Goal: Information Seeking & Learning: Learn about a topic

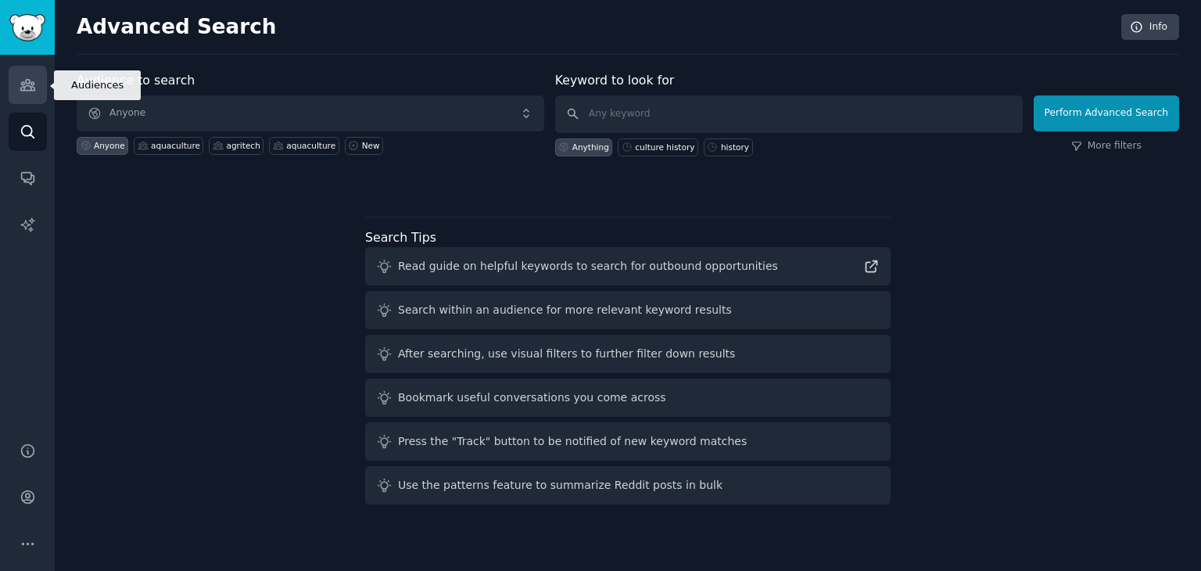
click at [24, 101] on link "Audiences" at bounding box center [28, 85] width 38 height 38
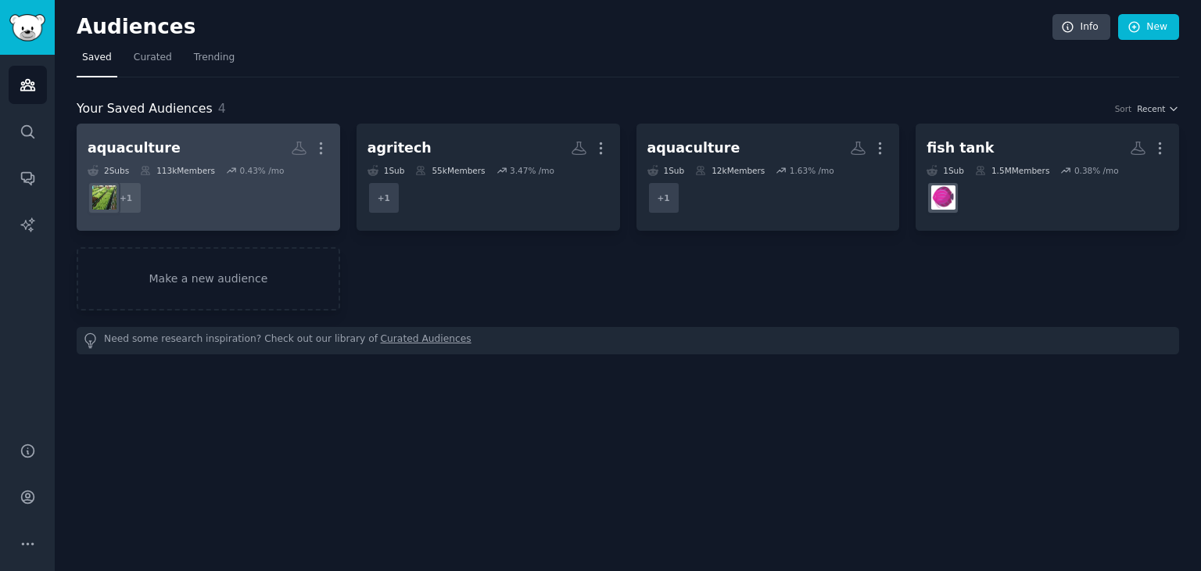
click at [299, 177] on dd "+ 1" at bounding box center [209, 198] width 242 height 44
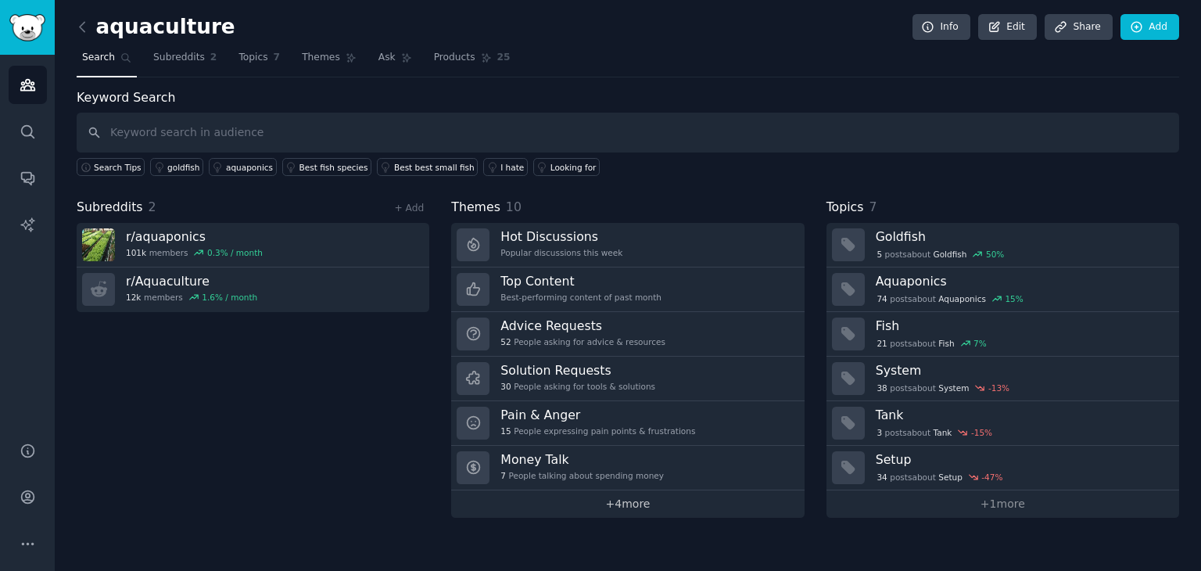
click at [643, 492] on link "+ 4 more" at bounding box center [627, 503] width 353 height 27
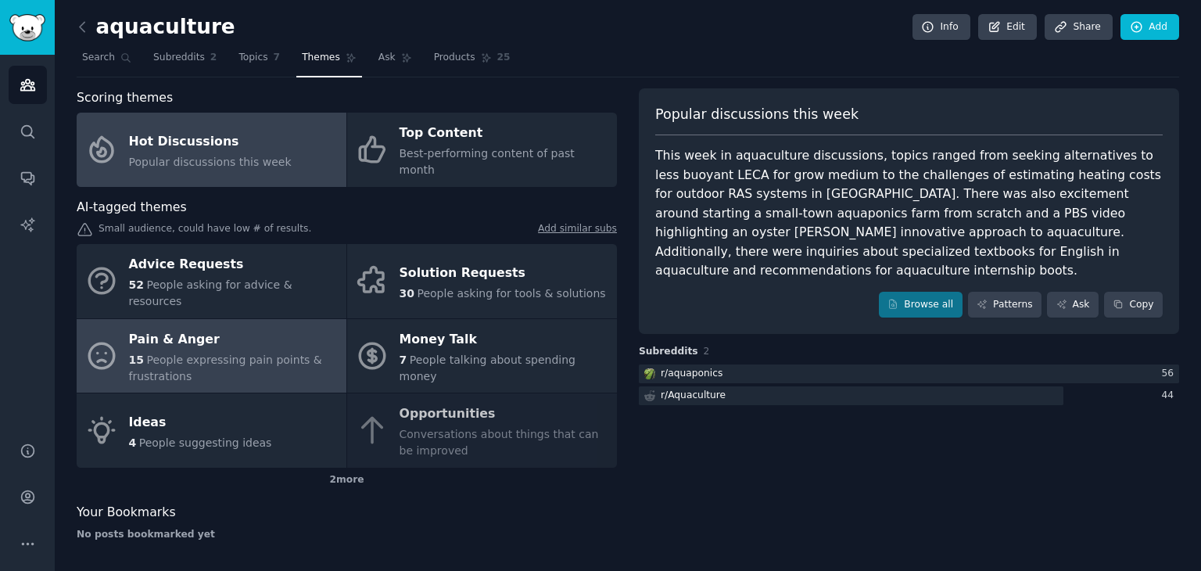
click at [278, 327] on div "Pain & Anger" at bounding box center [234, 339] width 210 height 25
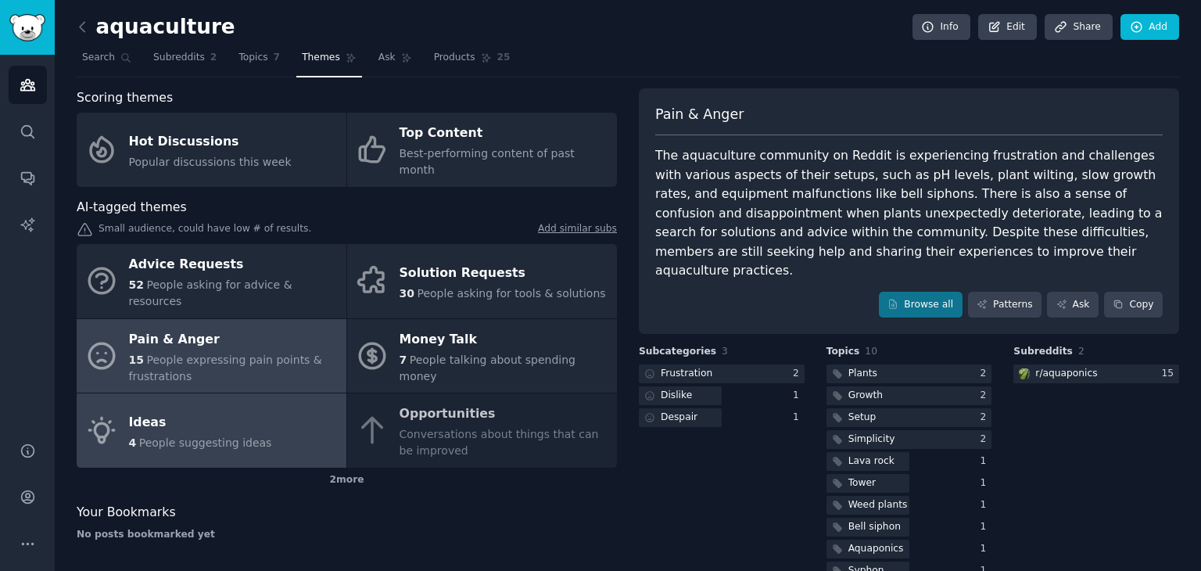
click at [249, 428] on link "Ideas 4 People suggesting ideas" at bounding box center [212, 430] width 270 height 74
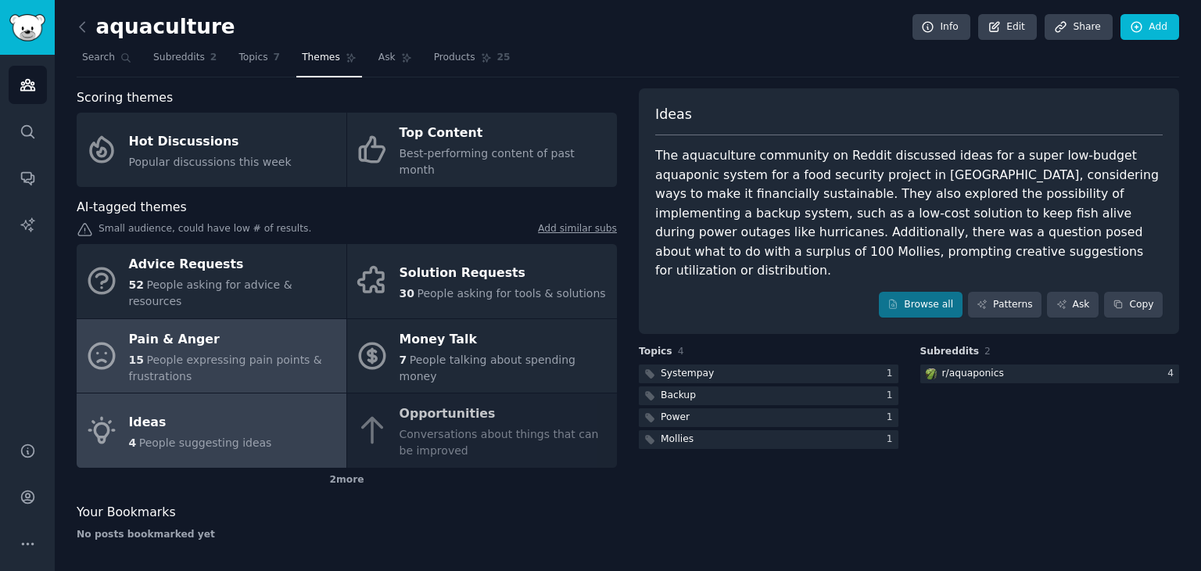
click at [264, 353] on span "People expressing pain points & frustrations" at bounding box center [225, 367] width 193 height 29
